Goal: Task Accomplishment & Management: Complete application form

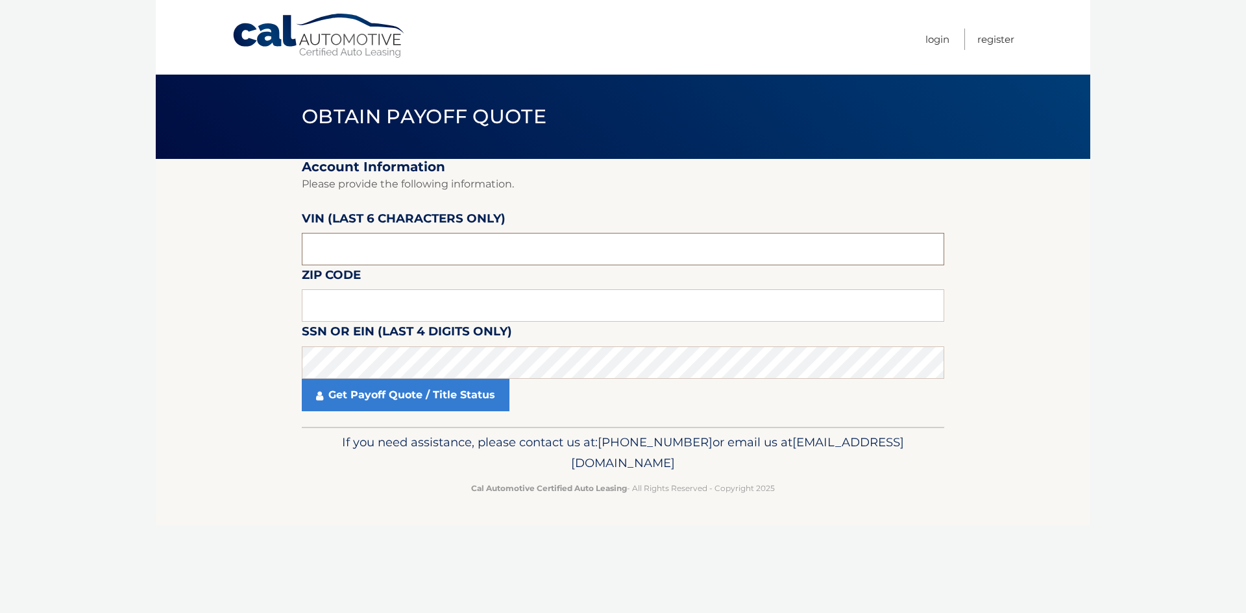
click at [393, 249] on input "text" at bounding box center [623, 249] width 642 height 32
type input "da4961"
click at [337, 316] on input "text" at bounding box center [623, 305] width 642 height 32
type input "1"
type input "11566"
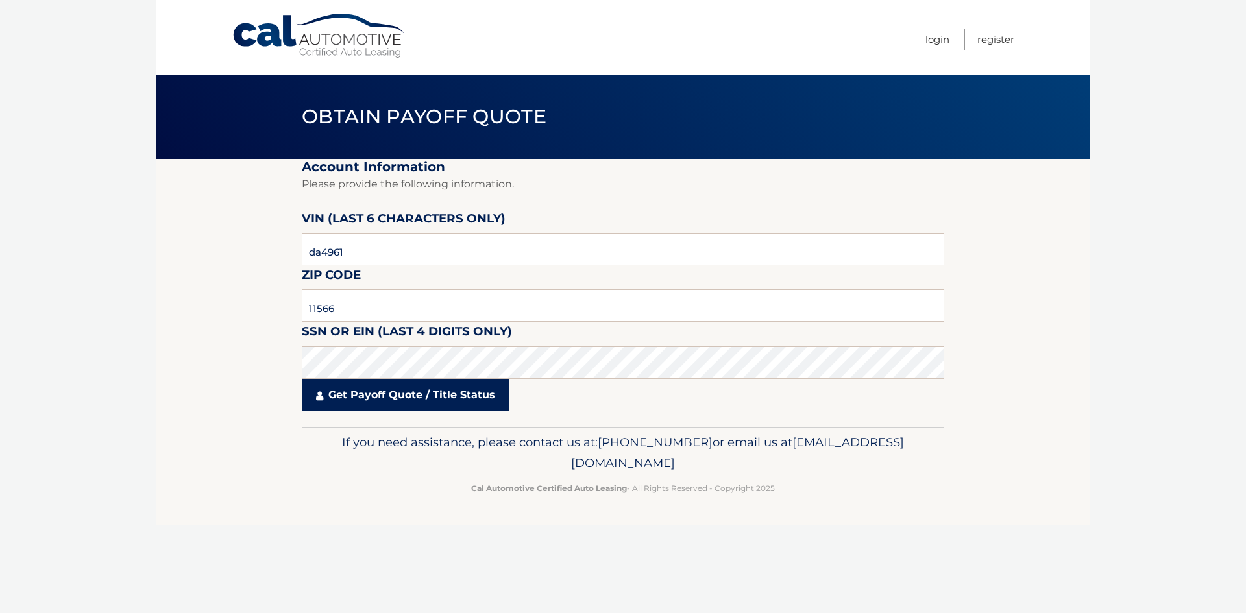
click at [366, 397] on link "Get Payoff Quote / Title Status" at bounding box center [406, 395] width 208 height 32
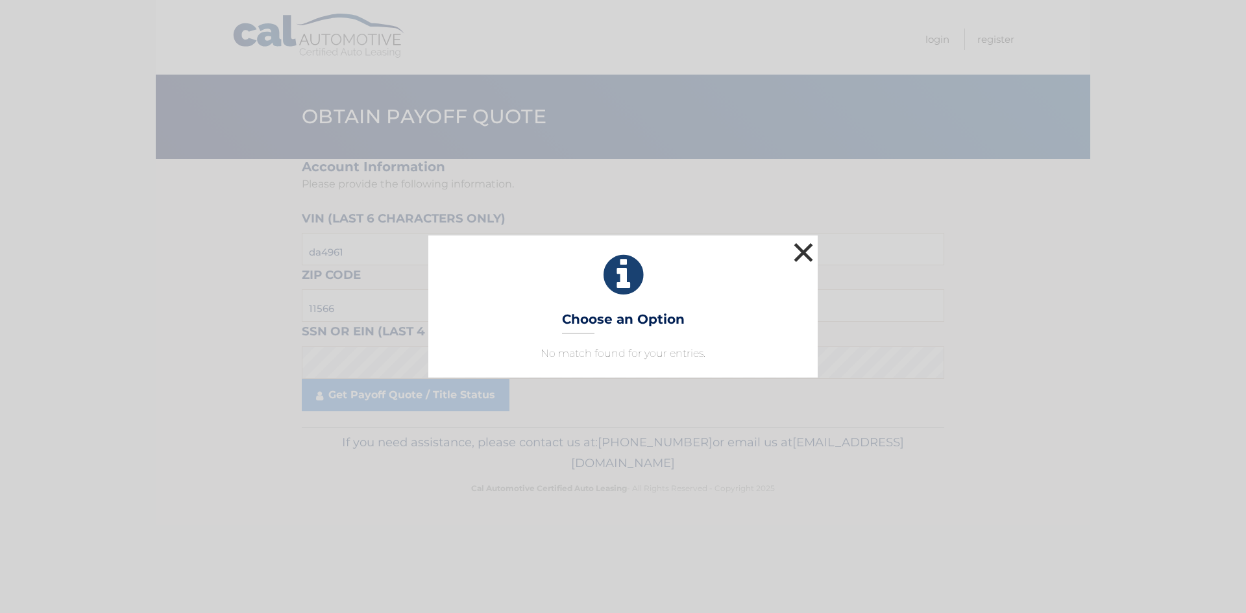
click at [803, 251] on button "×" at bounding box center [803, 252] width 26 height 26
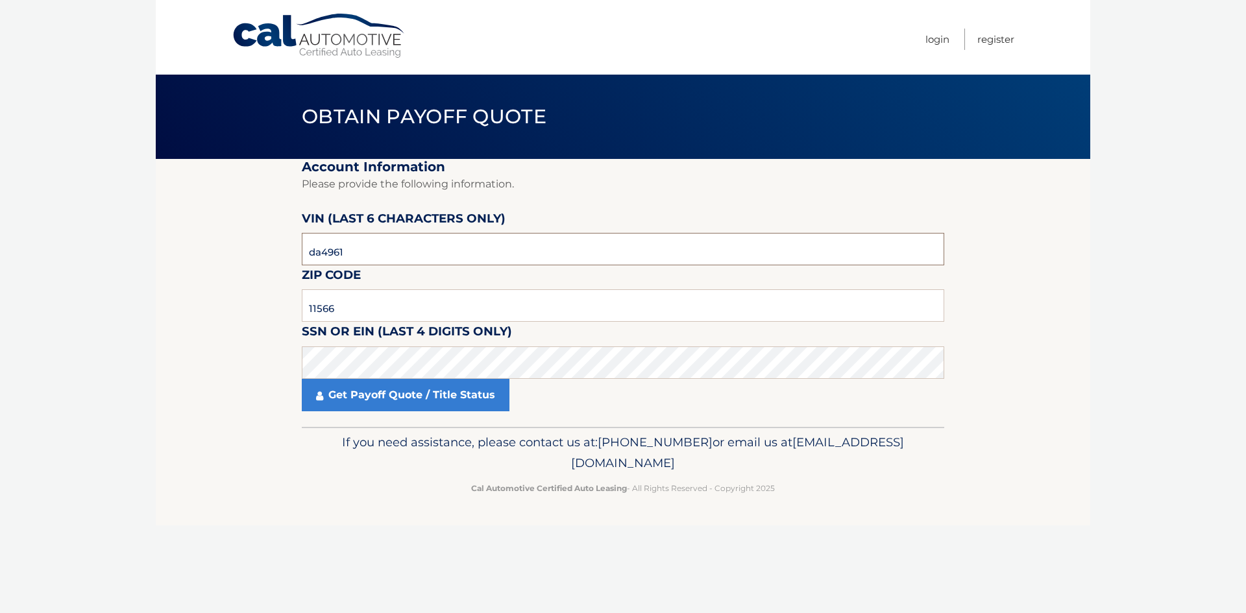
click at [377, 252] on input "da4961" at bounding box center [623, 249] width 642 height 32
type input "d*****"
type input "1*****"
type input "016333"
click at [363, 395] on link "Get Payoff Quote / Title Status" at bounding box center [406, 395] width 208 height 32
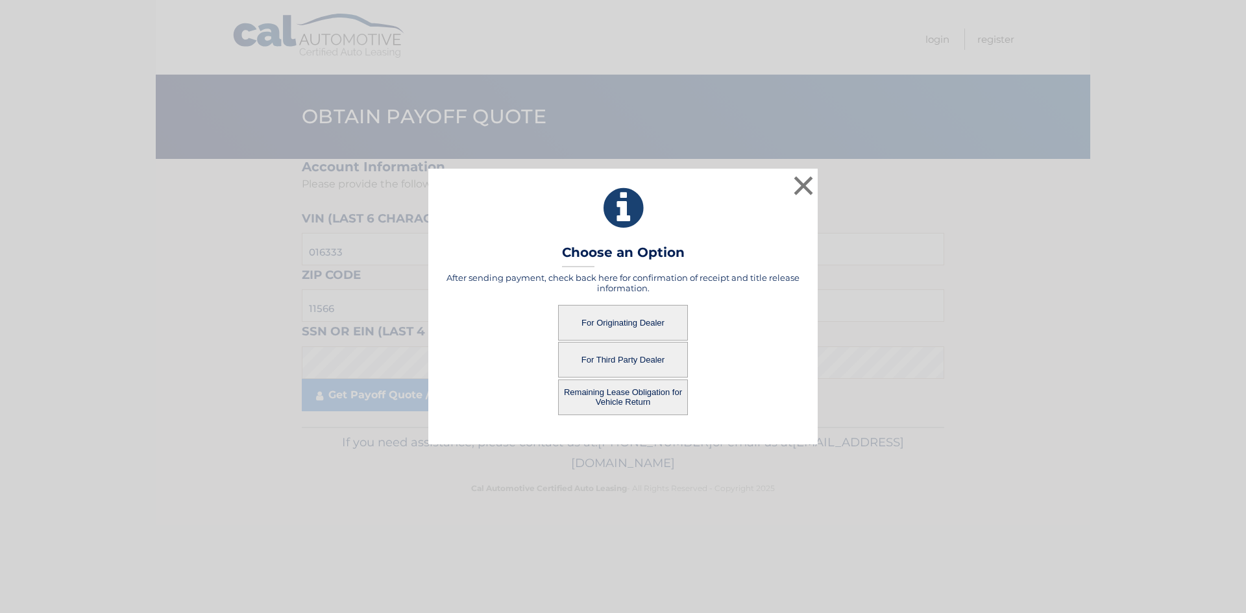
click at [632, 321] on button "For Originating Dealer" at bounding box center [623, 323] width 130 height 36
click at [633, 323] on button "For Originating Dealer" at bounding box center [623, 323] width 130 height 36
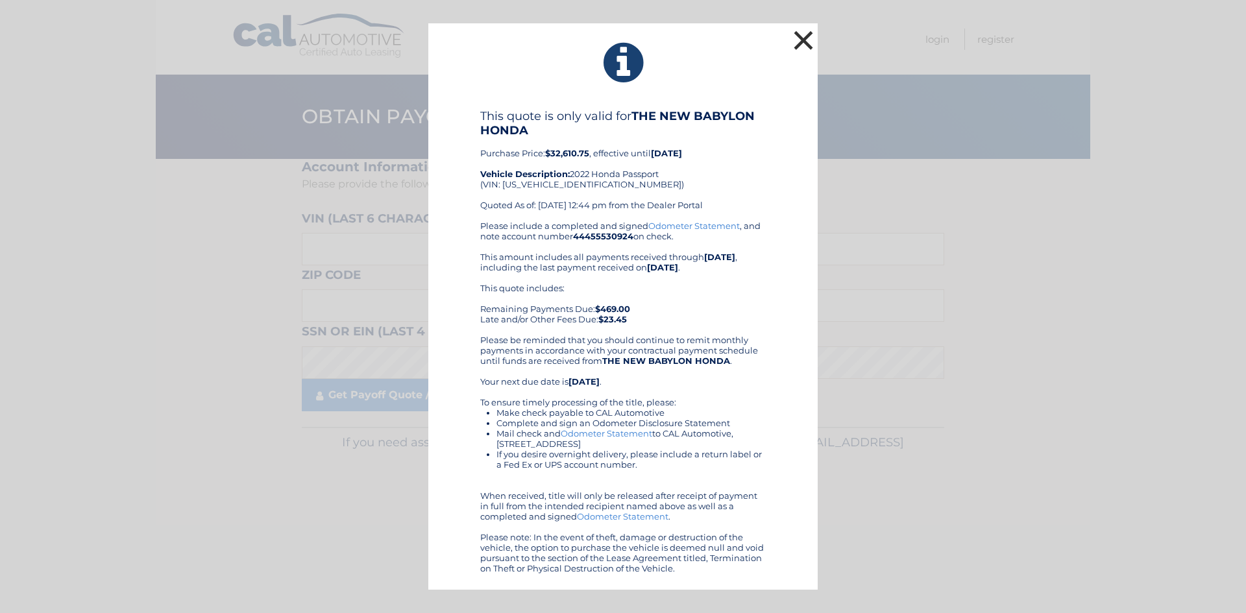
click at [800, 42] on button "×" at bounding box center [803, 40] width 26 height 26
